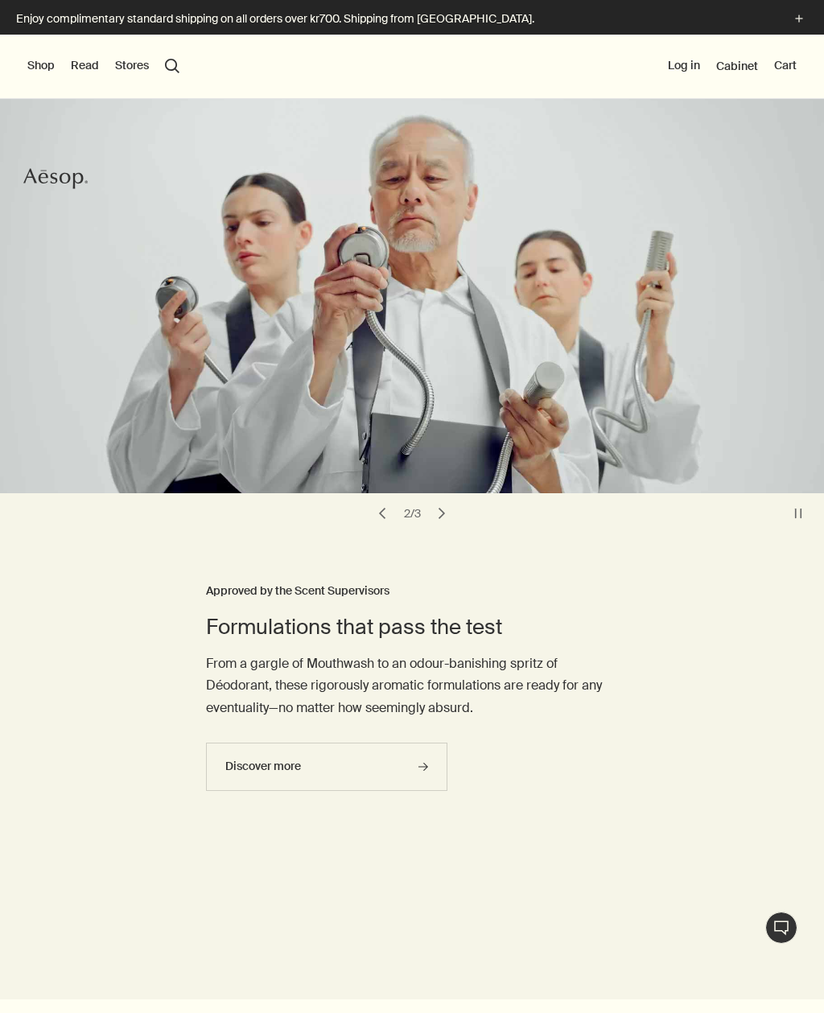
click at [386, 508] on button "chevron" at bounding box center [382, 513] width 23 height 23
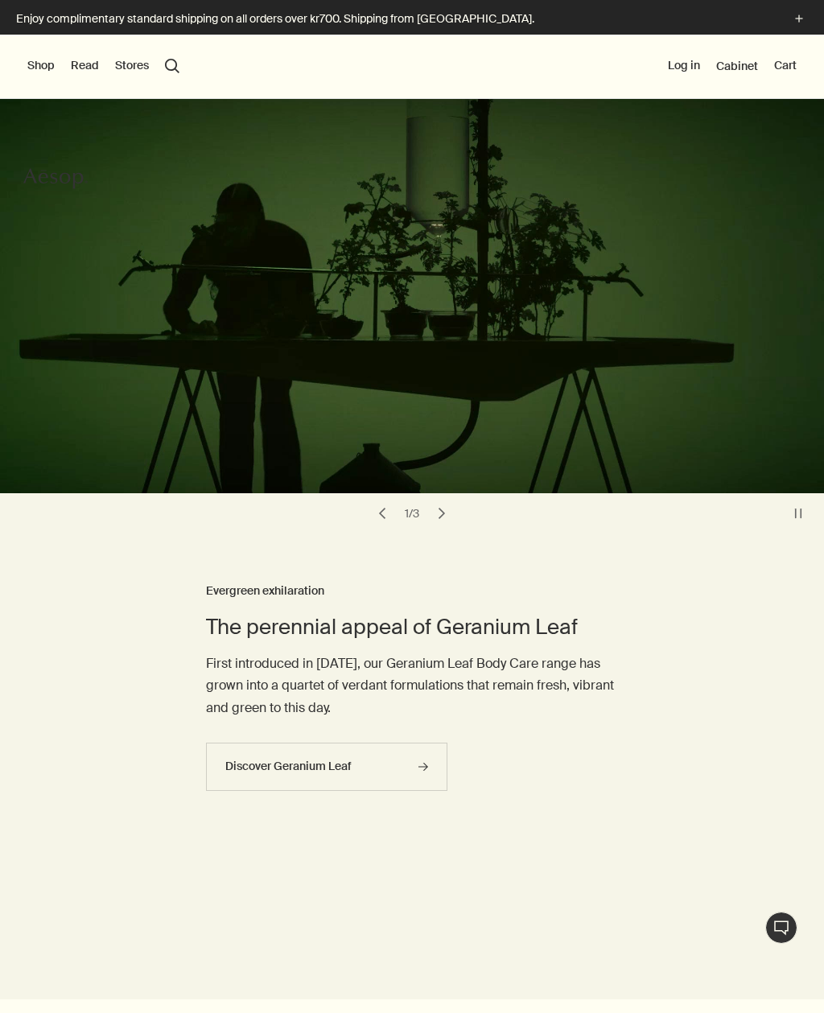
click at [141, 311] on video at bounding box center [412, 286] width 824 height 414
click at [418, 767] on icon "rightArrow" at bounding box center [423, 767] width 10 height 10
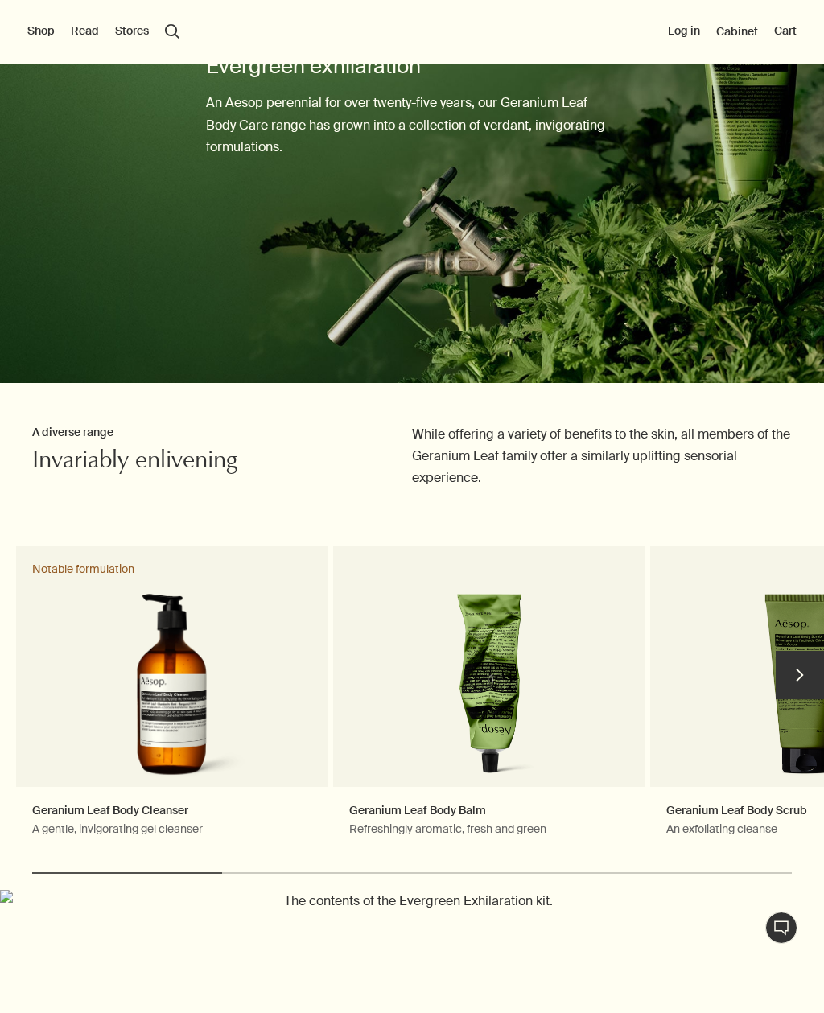
scroll to position [144, 0]
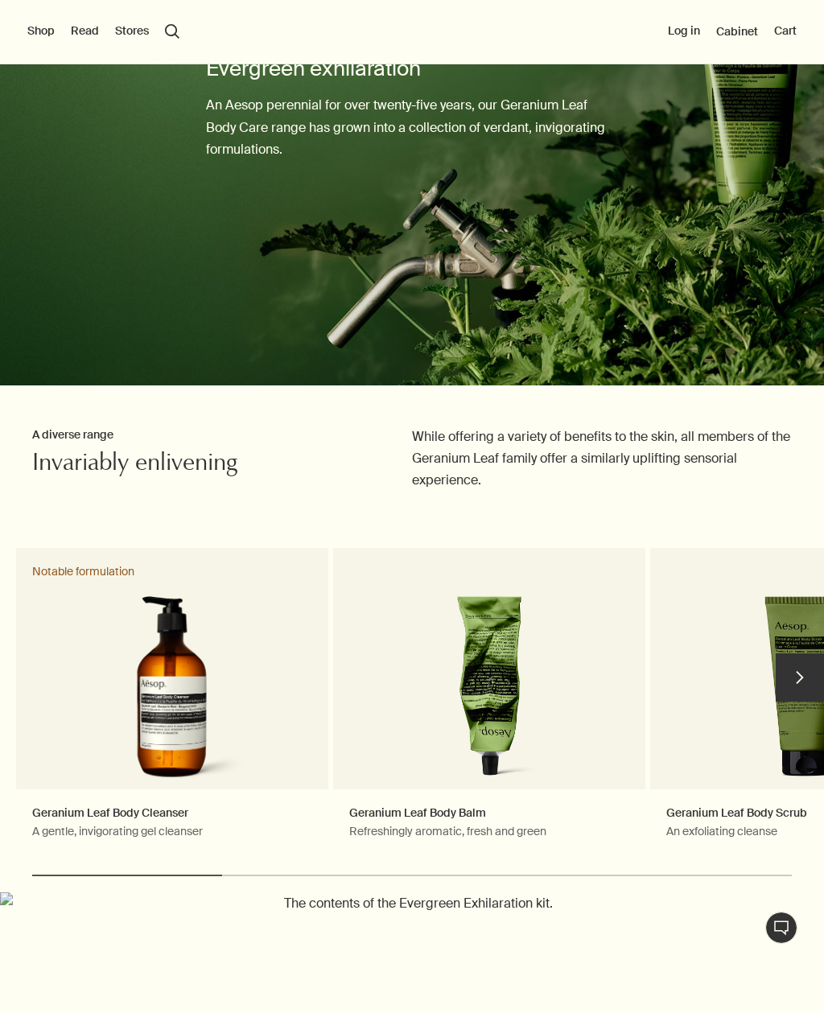
click at [800, 678] on button "chevron" at bounding box center [800, 677] width 48 height 48
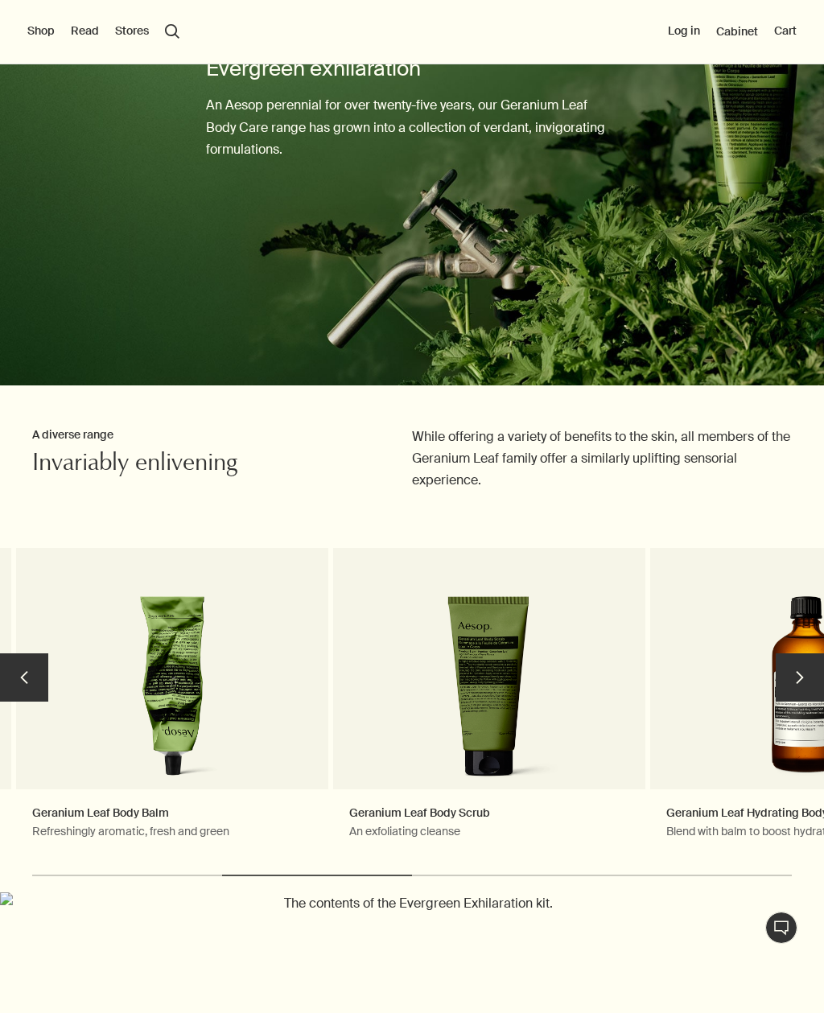
click at [801, 674] on button "chevron" at bounding box center [800, 677] width 48 height 48
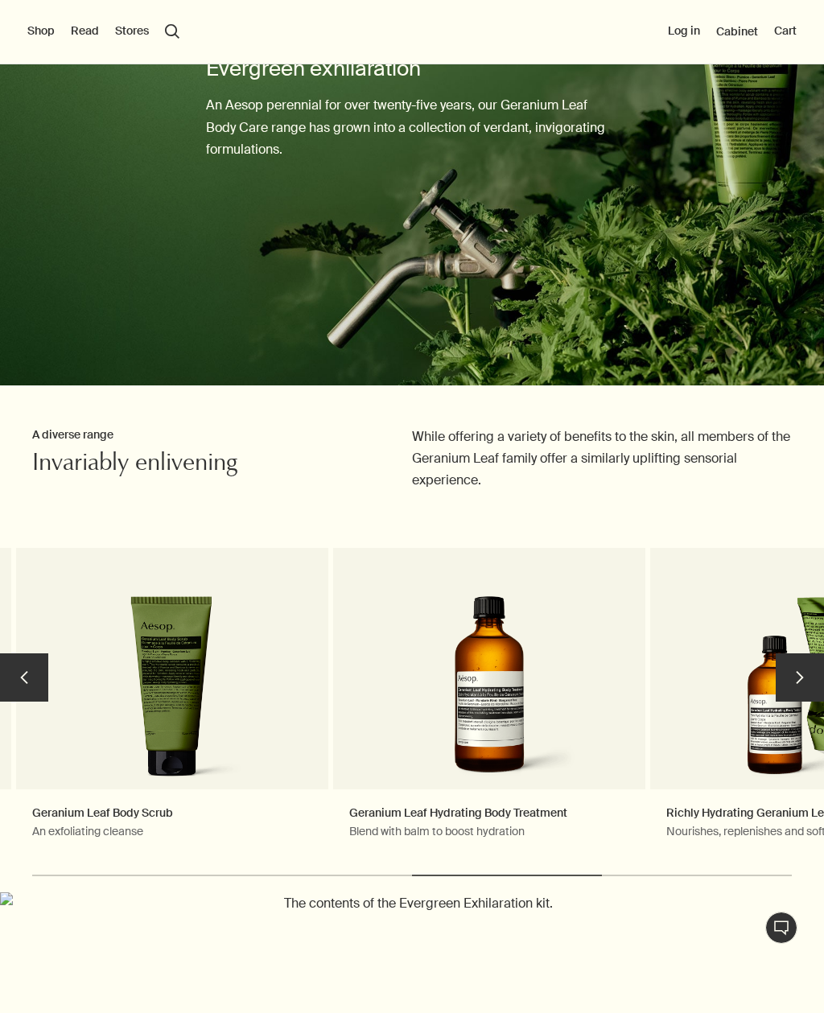
click at [793, 665] on button "chevron" at bounding box center [800, 677] width 48 height 48
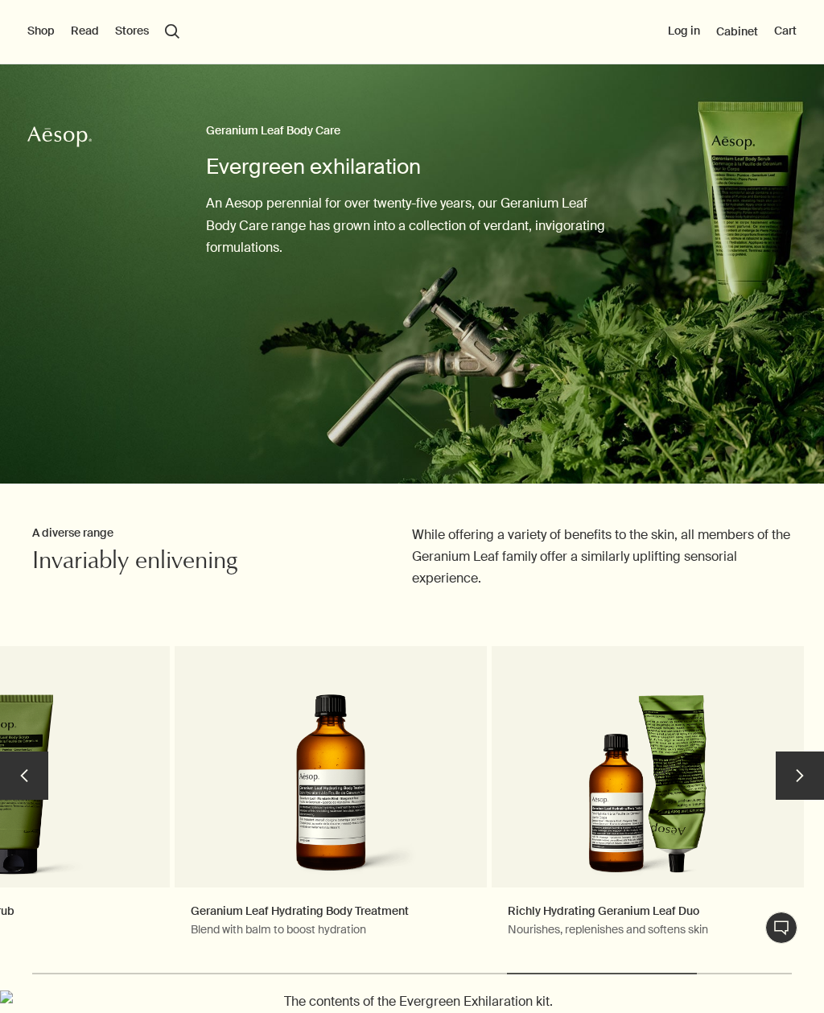
scroll to position [0, 0]
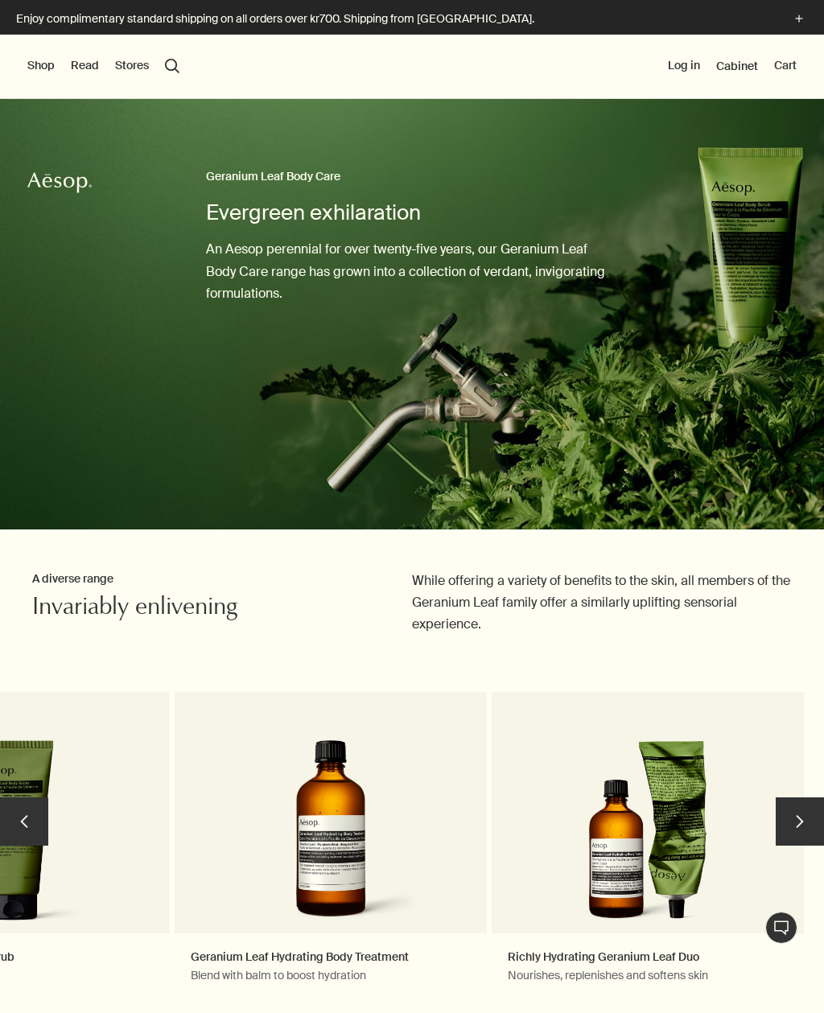
click at [93, 70] on button "Read" at bounding box center [85, 66] width 28 height 16
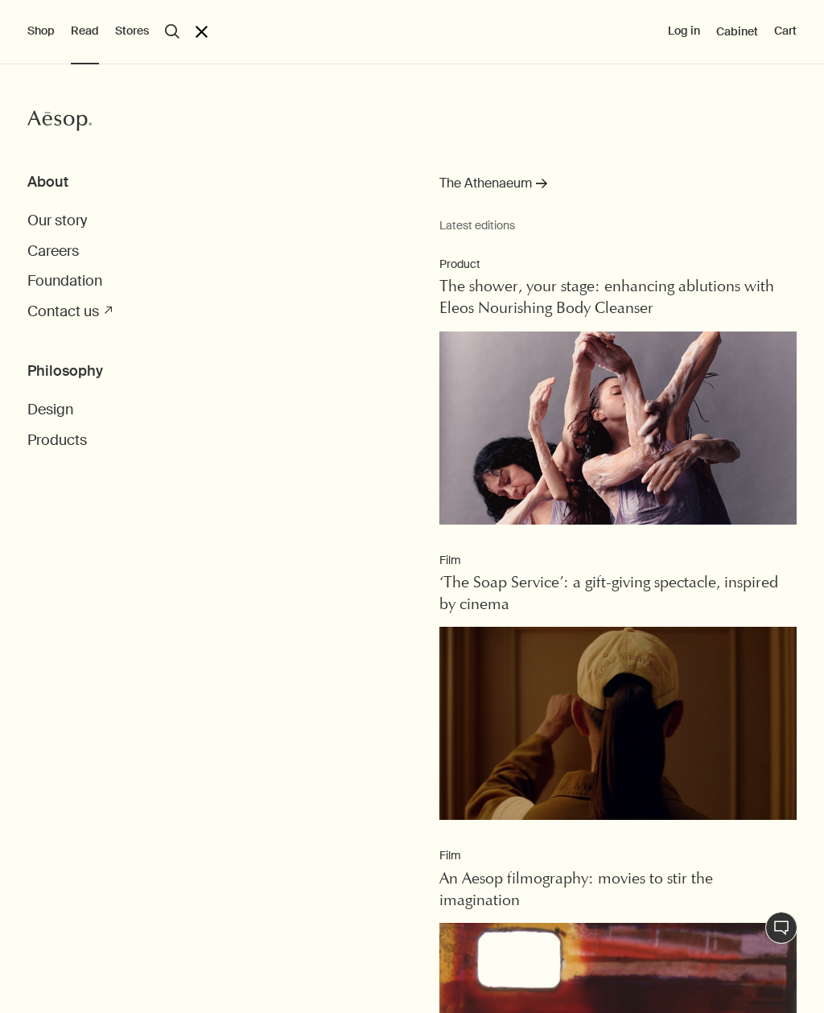
click at [49, 216] on span "Our story" at bounding box center [57, 220] width 60 height 19
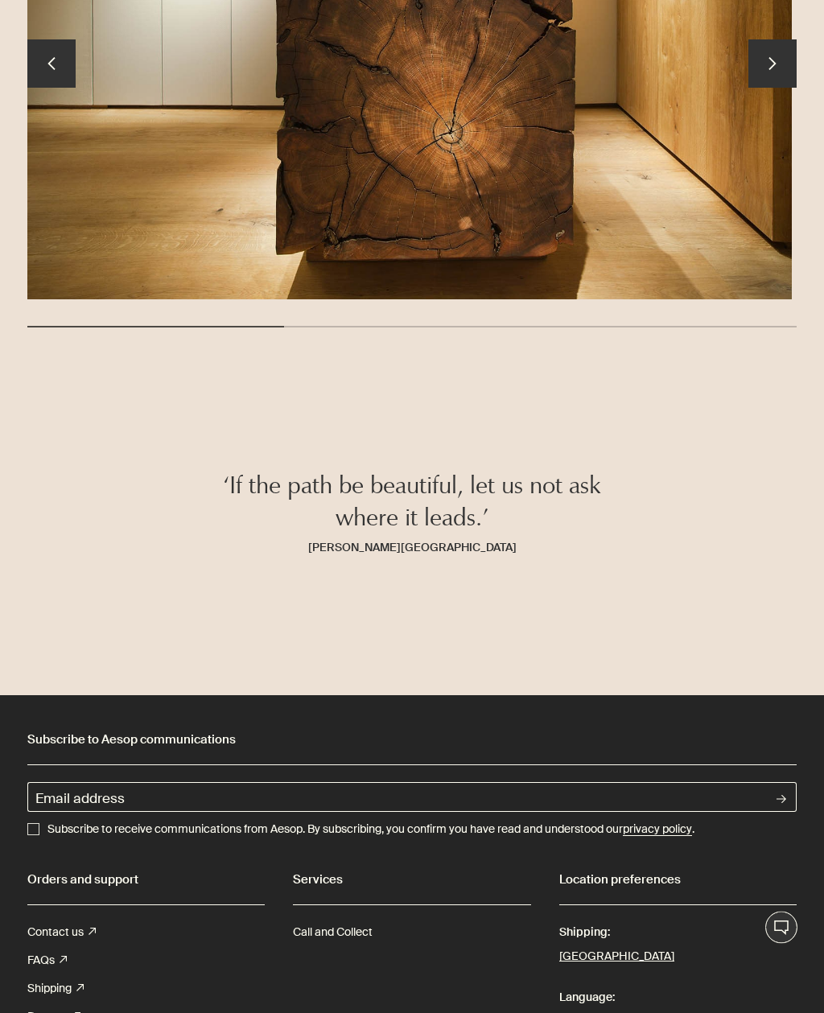
scroll to position [4313, 0]
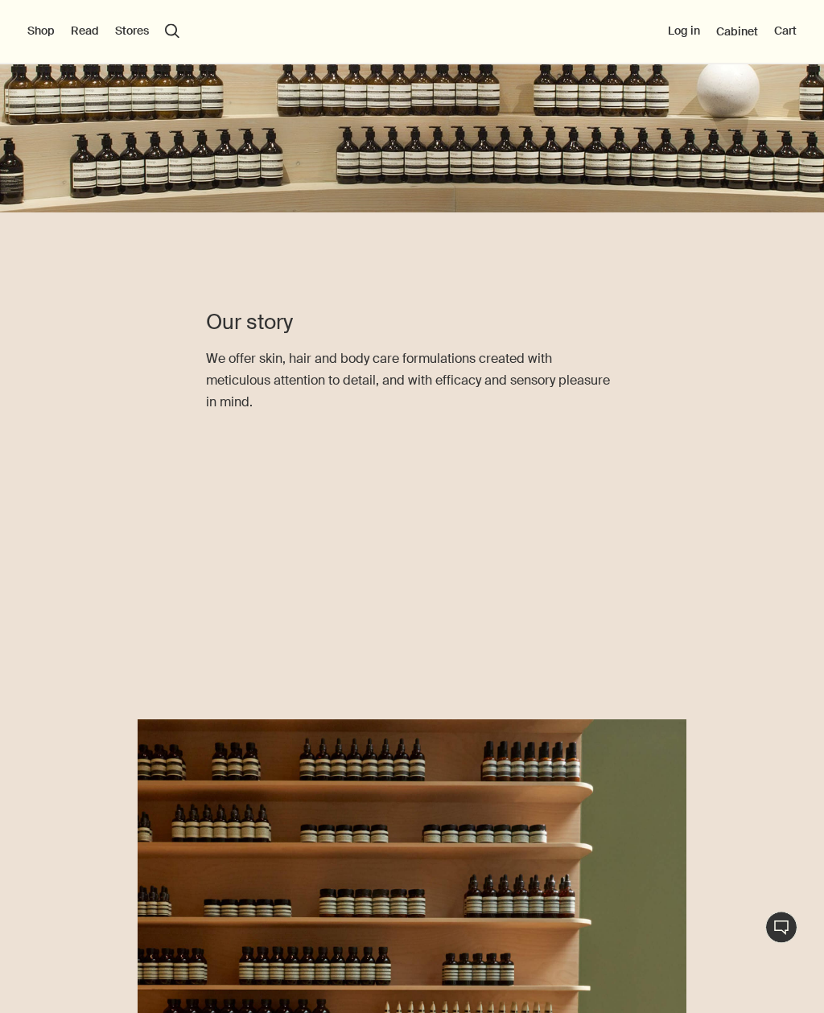
click at [39, 35] on button "Shop" at bounding box center [40, 31] width 27 height 16
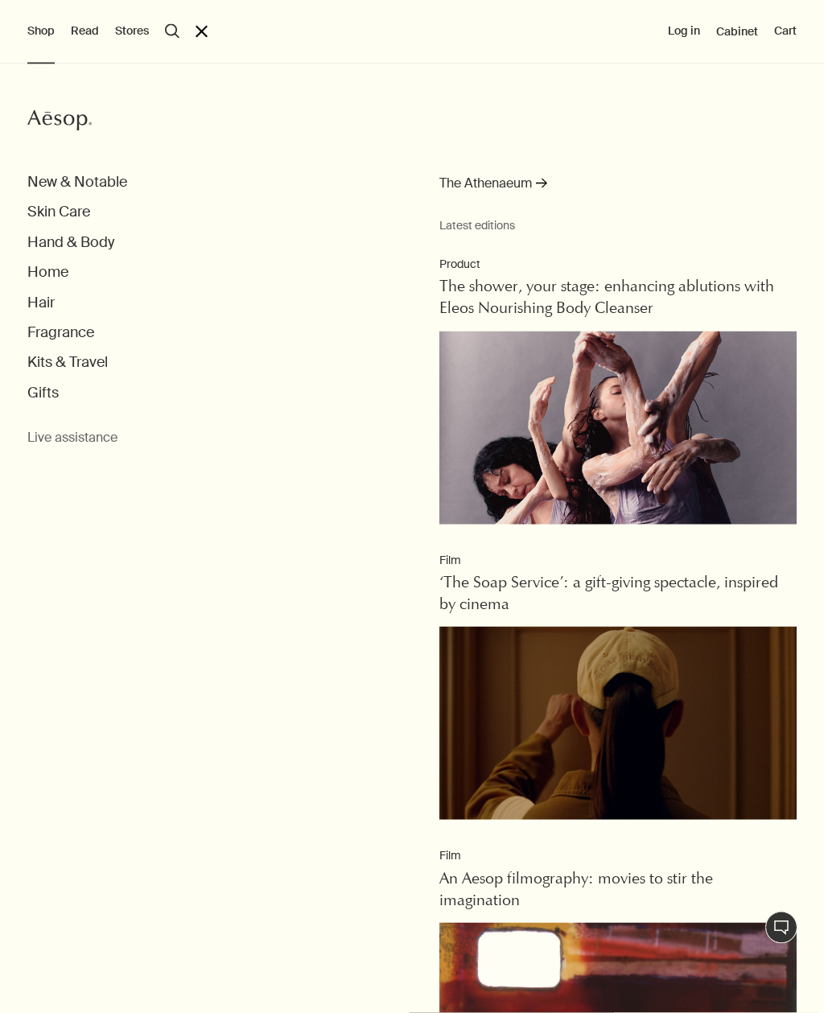
scroll to position [376, 0]
click at [79, 237] on button "Hand & Body" at bounding box center [70, 242] width 87 height 19
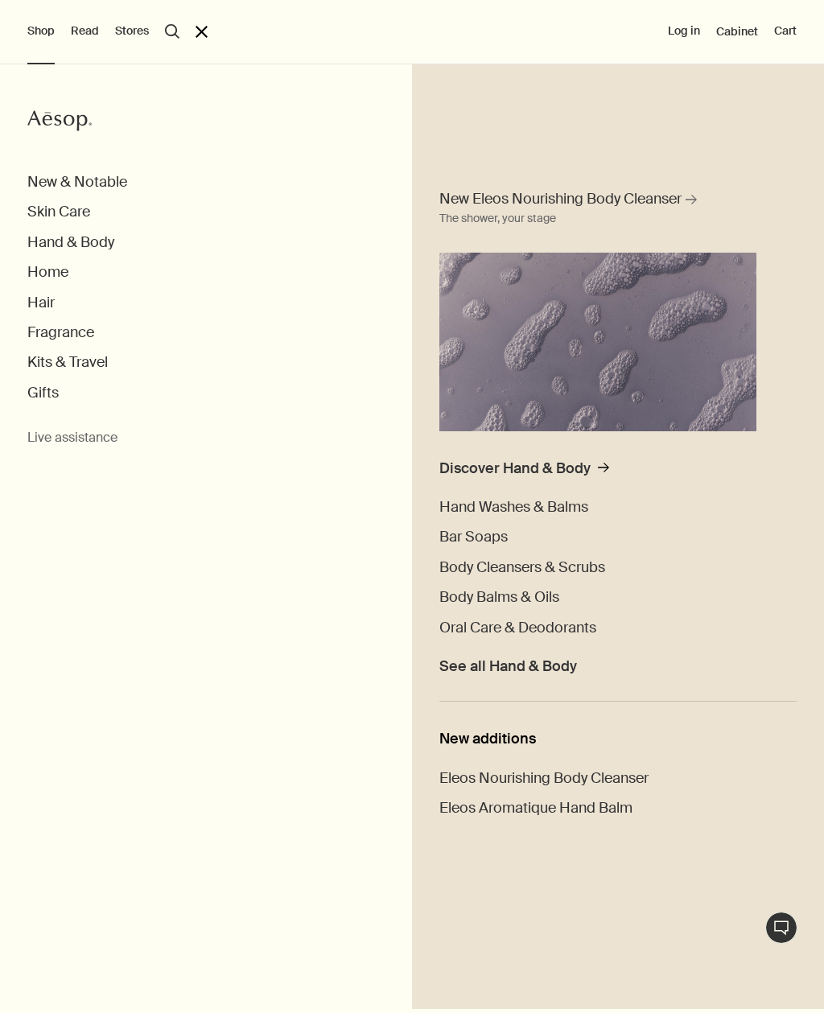
click at [538, 505] on span "Hand Washes & Balms" at bounding box center [513, 506] width 149 height 19
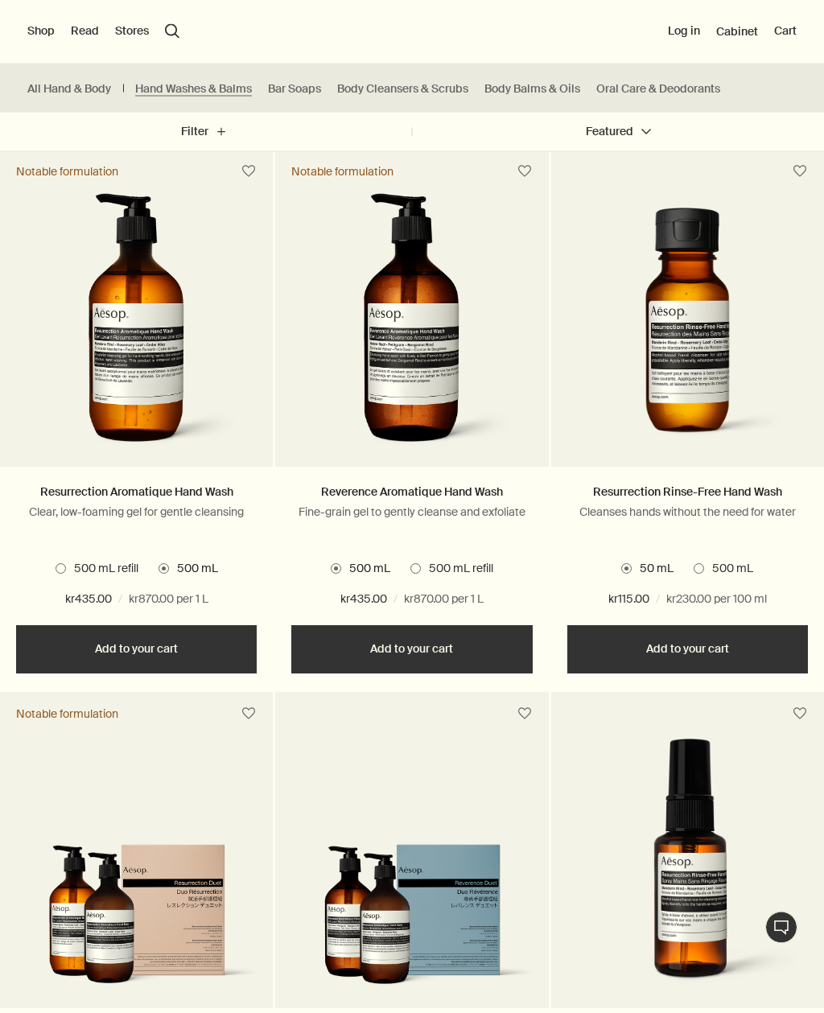
scroll to position [980, 0]
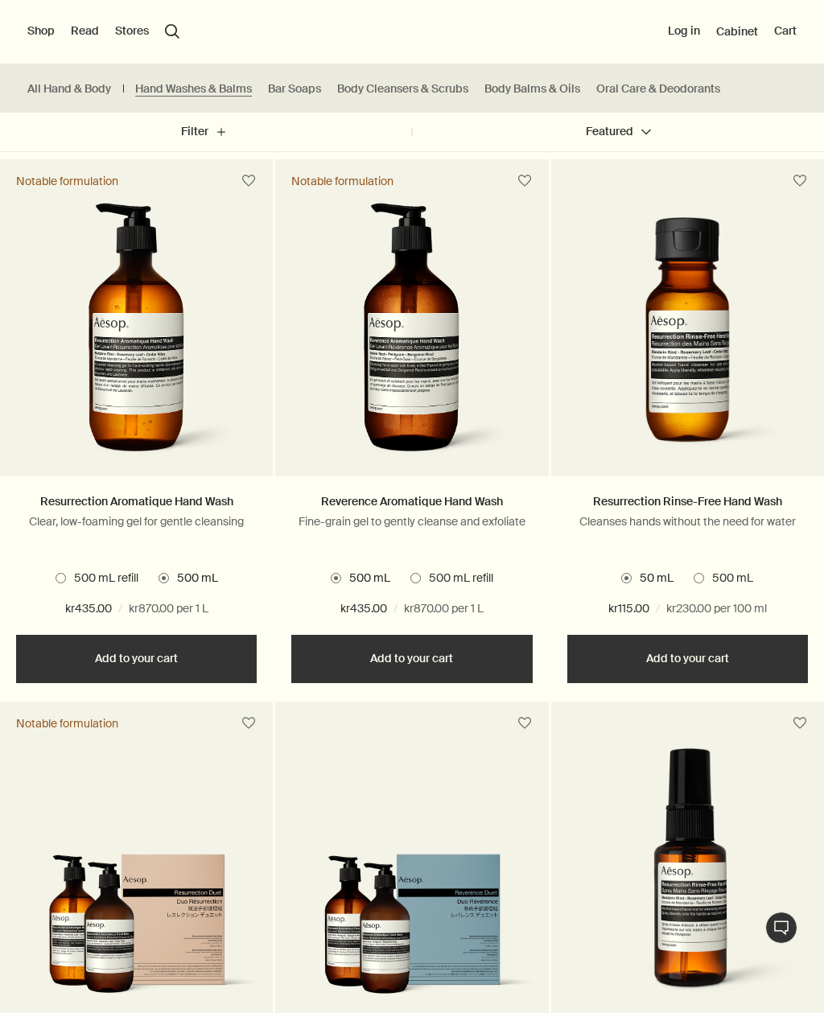
click at [133, 346] on img at bounding box center [137, 335] width 214 height 265
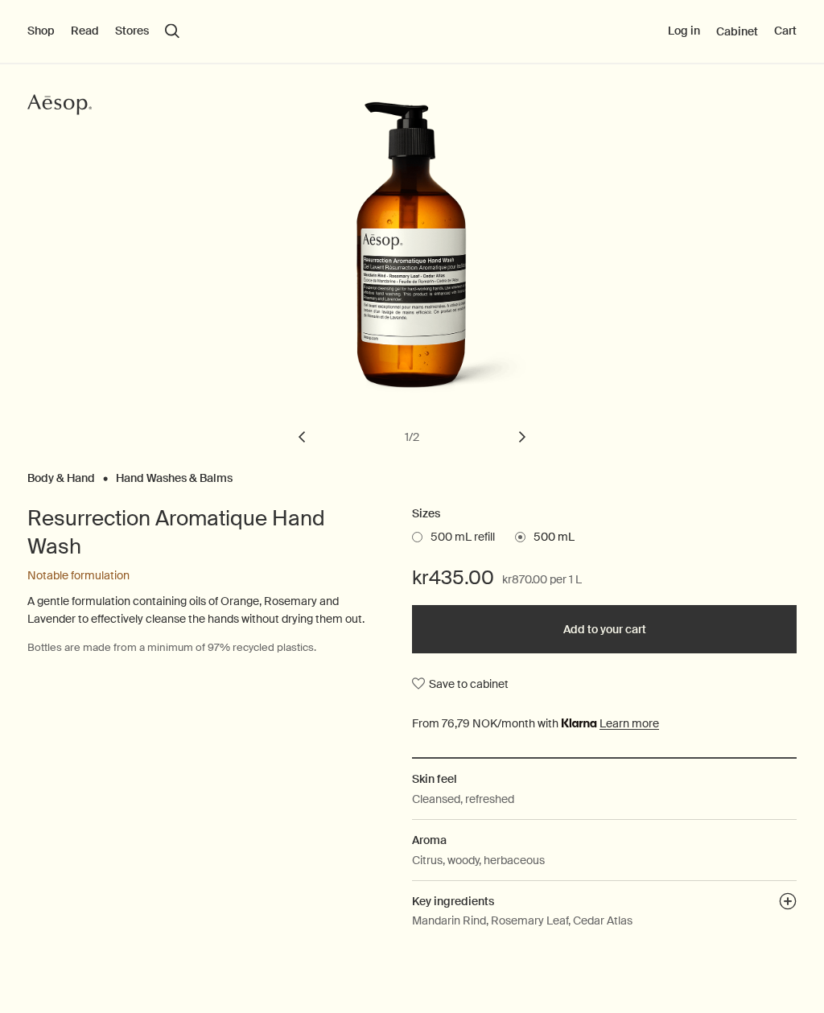
scroll to position [51, 0]
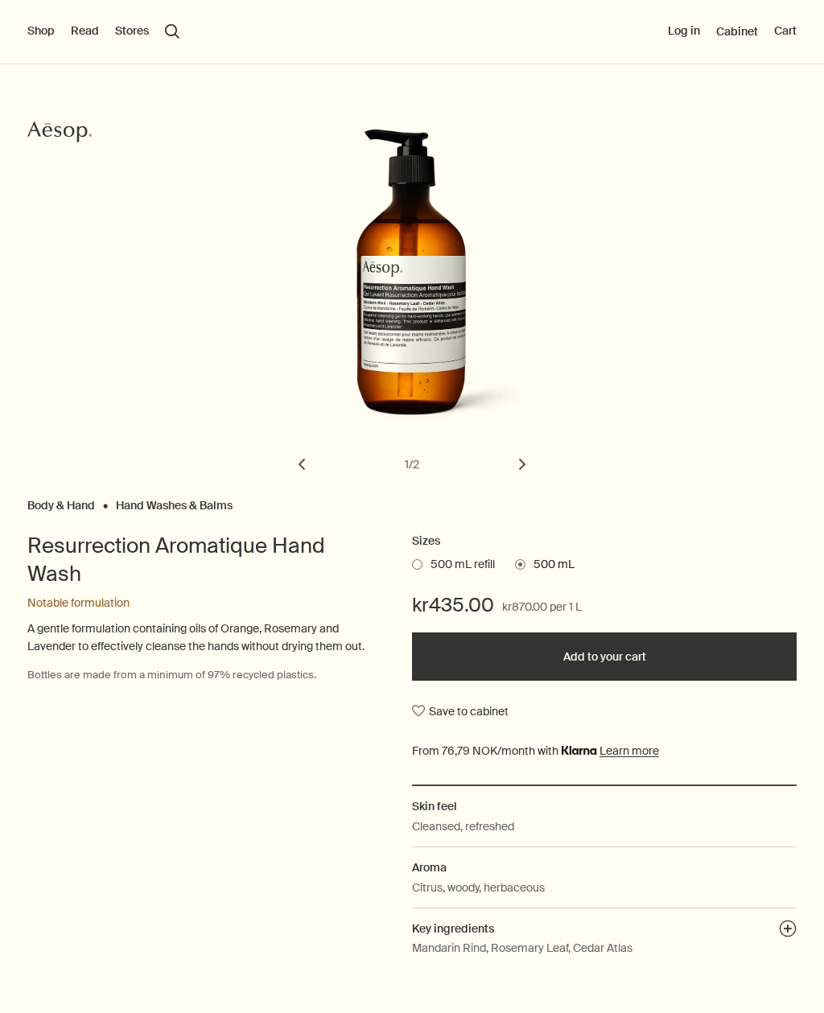
click at [537, 464] on button "chevron" at bounding box center [522, 464] width 35 height 35
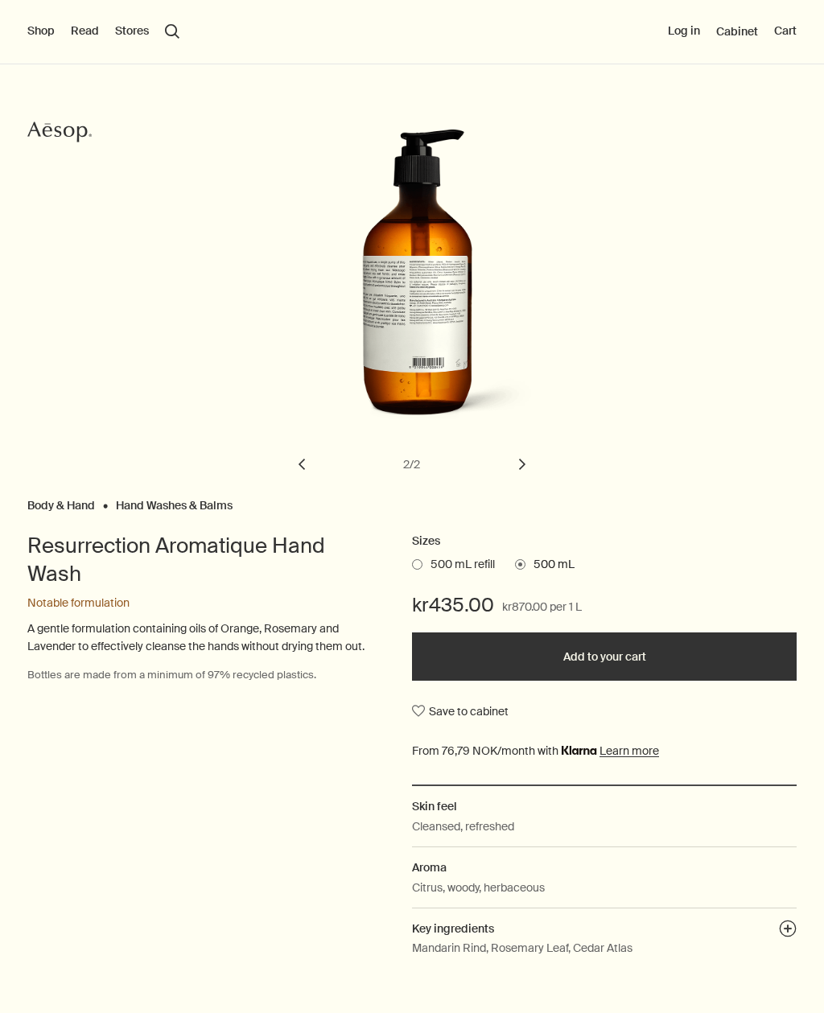
click at [311, 468] on button "chevron" at bounding box center [301, 464] width 35 height 35
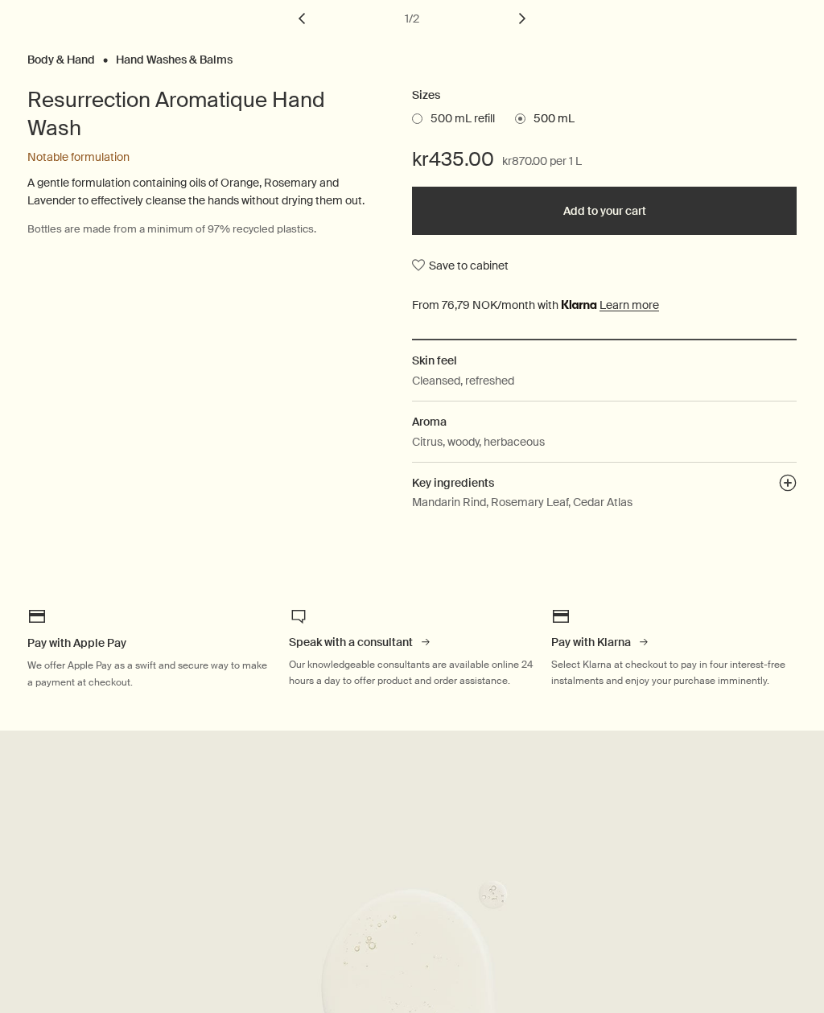
scroll to position [527, 0]
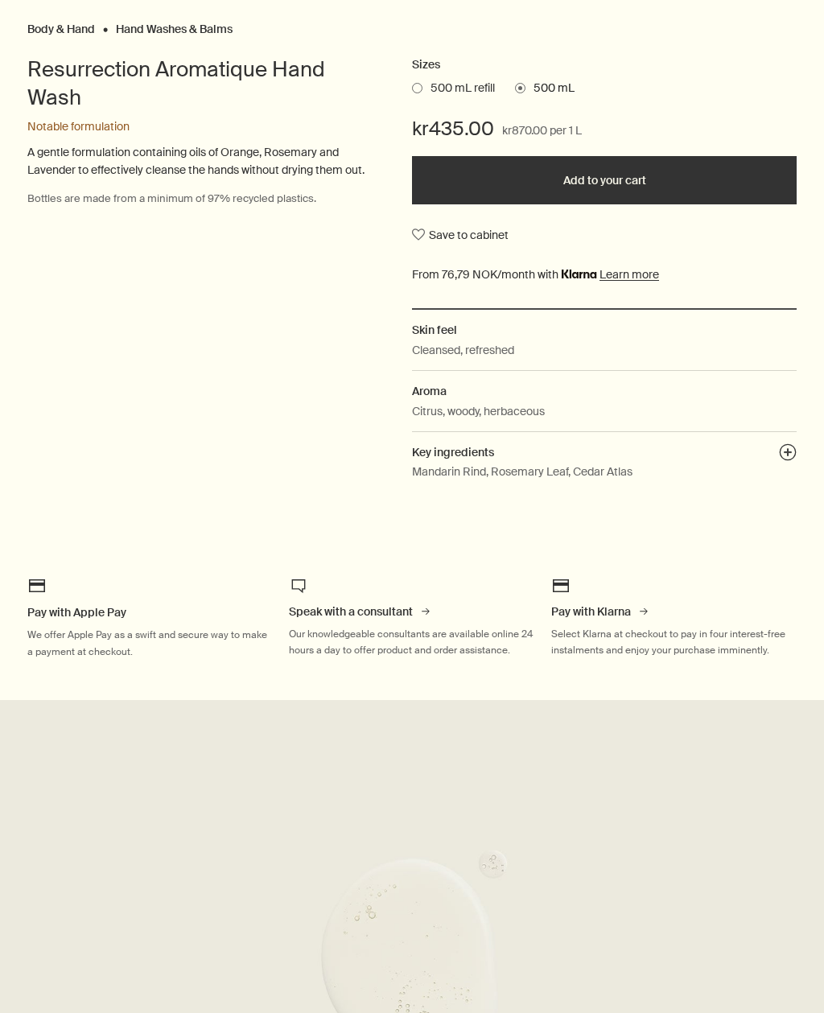
click at [793, 443] on button "plusAndCloseWithCircle" at bounding box center [788, 454] width 18 height 23
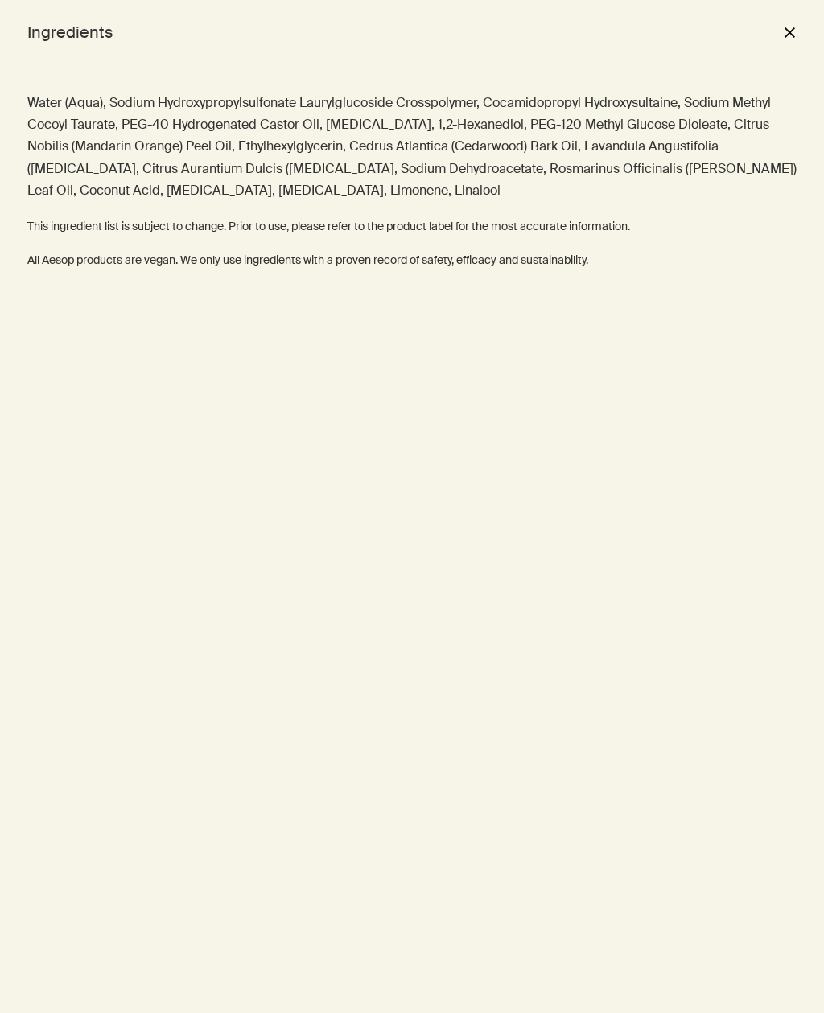
click at [790, 31] on button "close" at bounding box center [789, 32] width 19 height 27
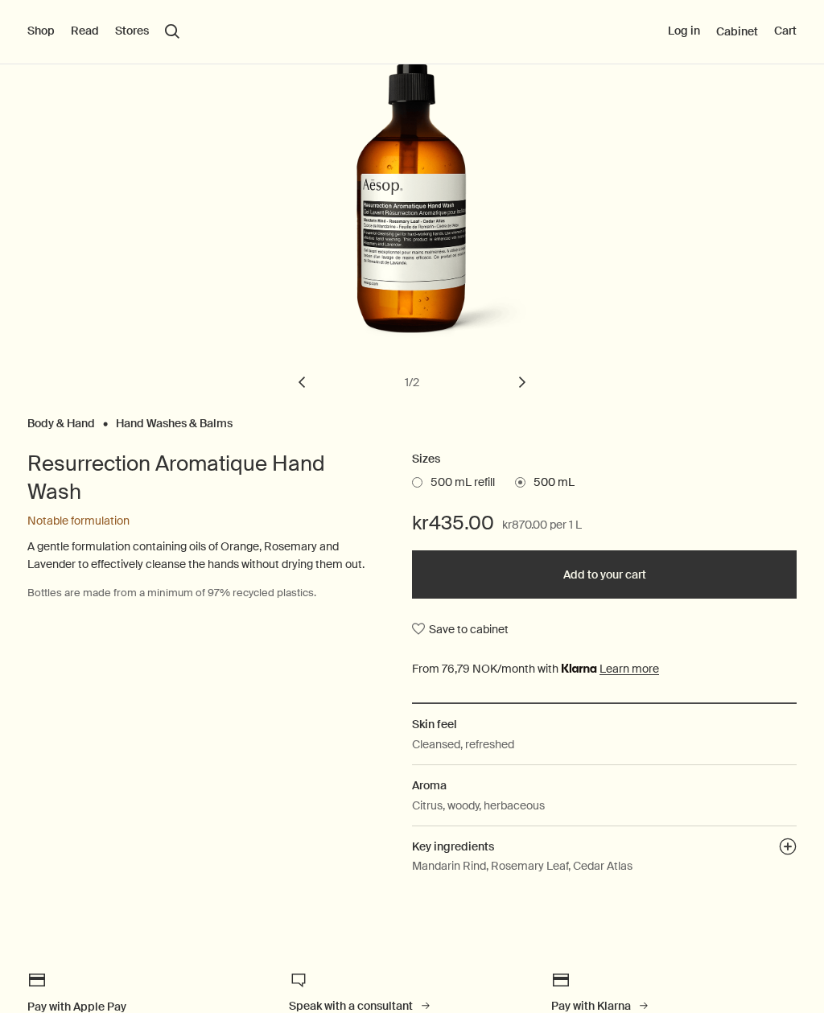
scroll to position [0, 0]
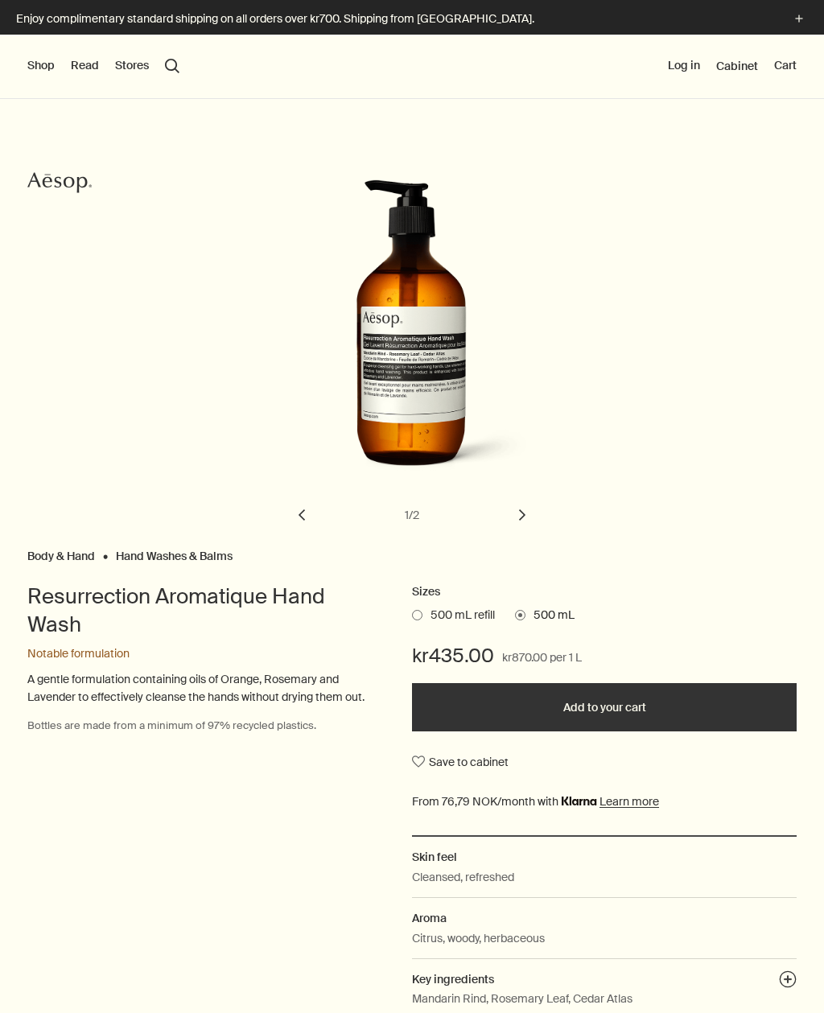
click at [35, 72] on button "Shop" at bounding box center [40, 66] width 27 height 16
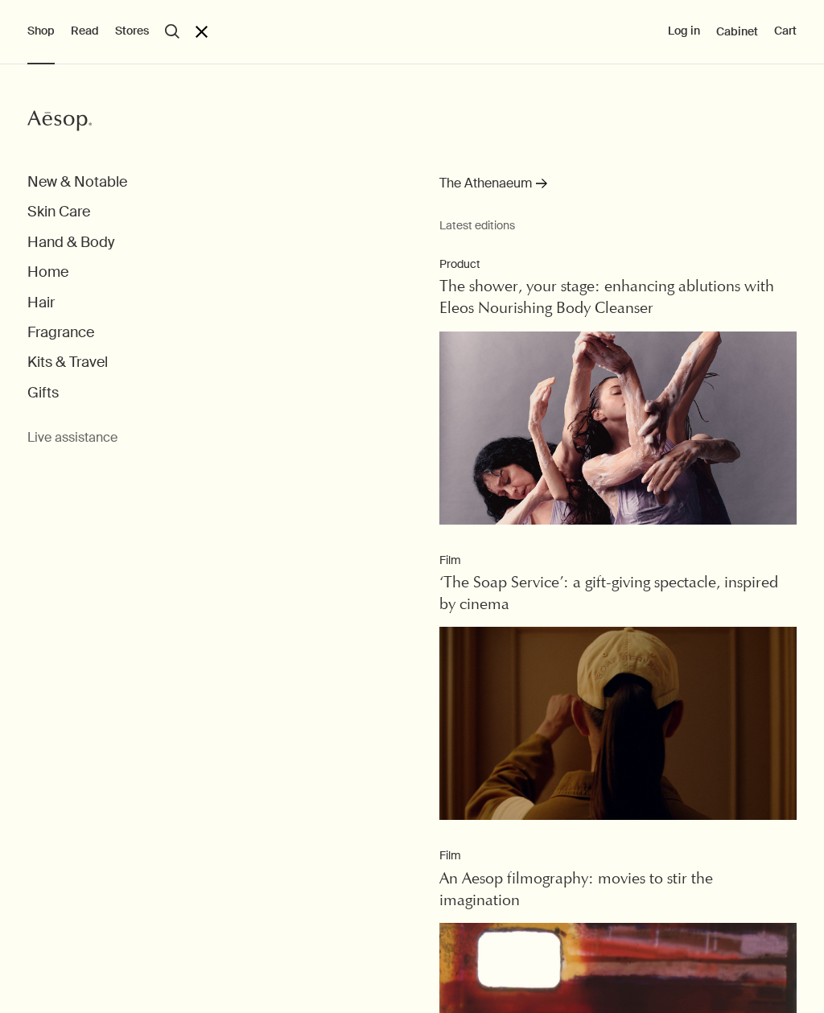
click at [54, 241] on button "Hand & Body" at bounding box center [70, 242] width 87 height 19
